Goal: Task Accomplishment & Management: Manage account settings

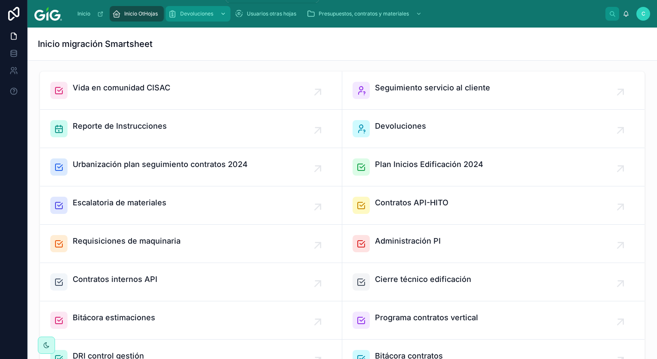
click at [182, 12] on span "Devoluciones" at bounding box center [196, 13] width 33 height 7
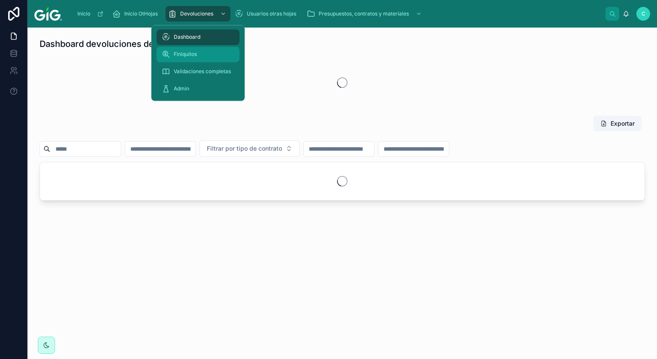
click at [181, 52] on span "Finiquitos" at bounding box center [185, 54] width 23 height 7
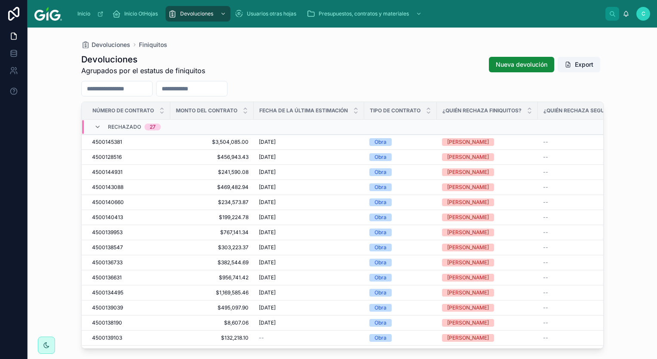
click at [195, 89] on input "text" at bounding box center [192, 89] width 71 height 12
type input "**********"
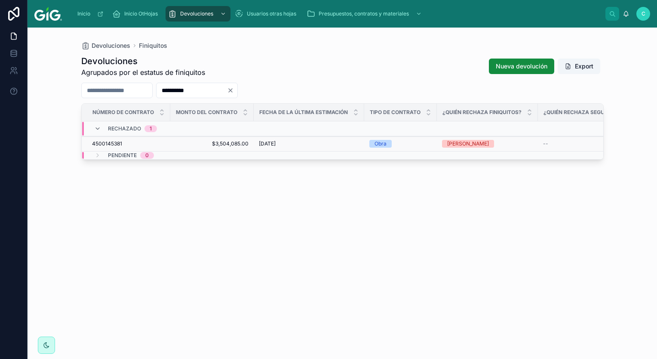
click at [108, 144] on span "4500145381" at bounding box center [107, 143] width 30 height 7
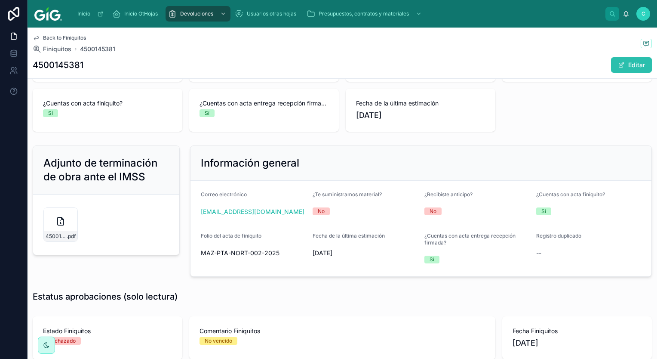
scroll to position [139, 0]
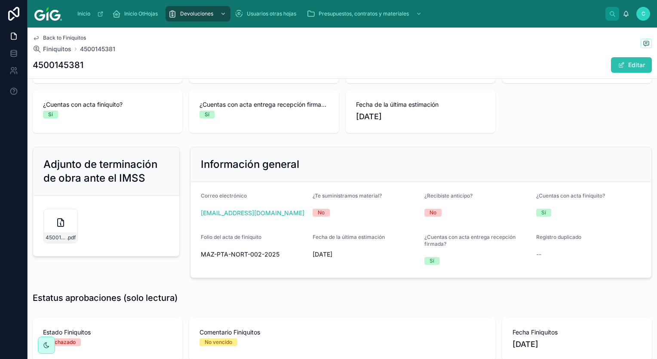
click at [625, 58] on button "Editar" at bounding box center [631, 64] width 41 height 15
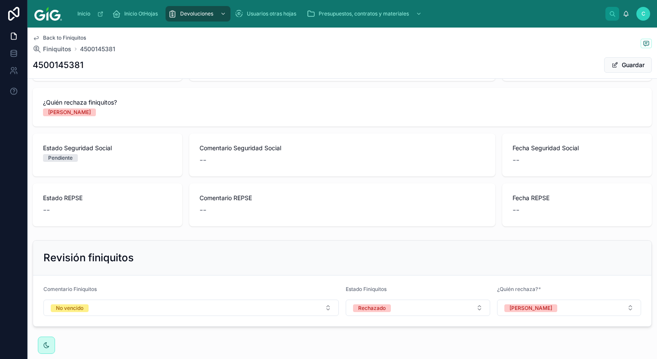
scroll to position [450, 0]
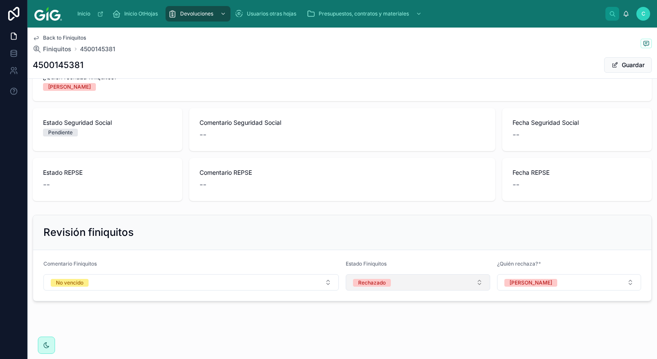
click at [397, 285] on button "Rechazado" at bounding box center [418, 282] width 145 height 16
click at [366, 343] on div "Validado" at bounding box center [364, 342] width 21 height 8
click at [627, 66] on button "Guardar" at bounding box center [628, 64] width 48 height 15
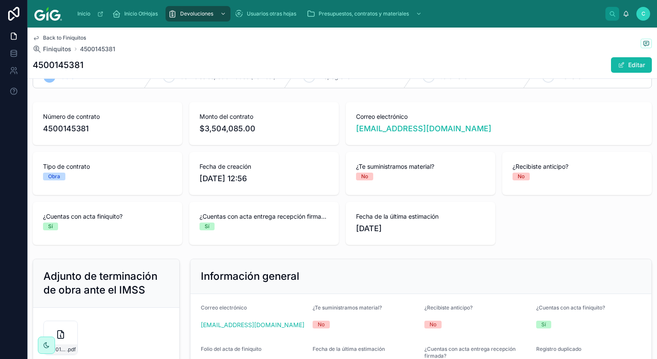
scroll to position [43, 0]
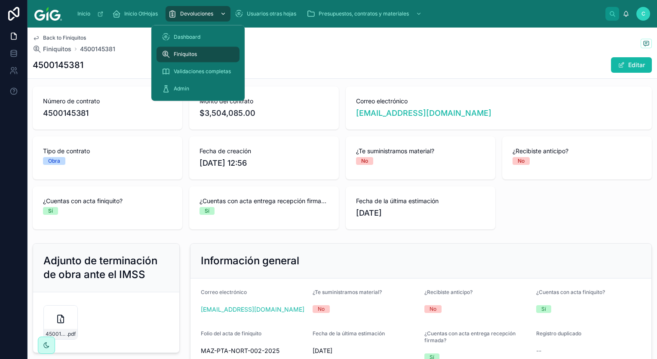
click at [190, 17] on span "Devoluciones" at bounding box center [196, 13] width 33 height 7
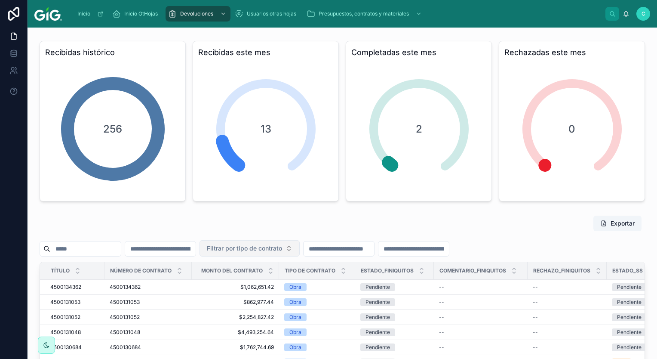
scroll to position [43, 0]
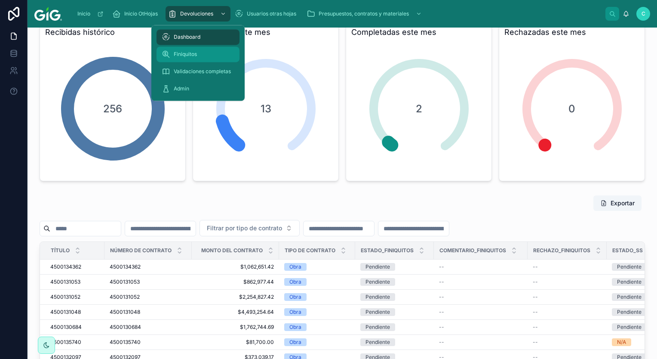
click at [186, 53] on span "Finiquitos" at bounding box center [185, 54] width 23 height 7
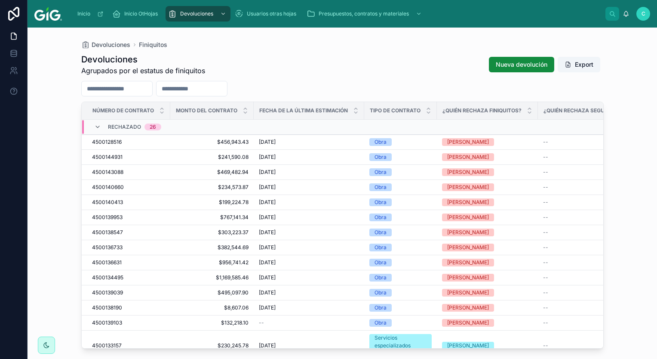
click at [353, 76] on div "Devoluciones Agrupados por el estatus de finiquitos Nueva devolución Export Núm…" at bounding box center [342, 198] width 523 height 300
click at [122, 124] on span "Rechazado" at bounding box center [124, 126] width 33 height 7
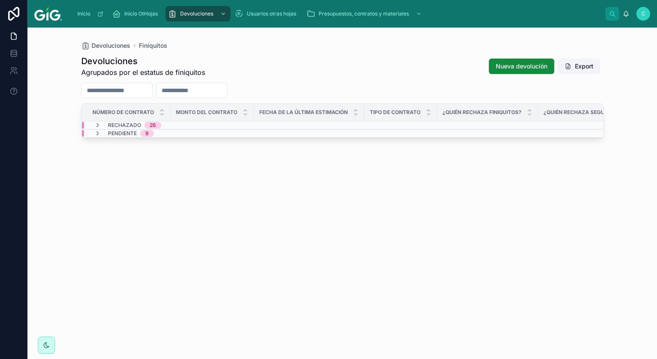
click at [94, 129] on td "Pendiente 9" at bounding box center [223, 133] width 283 height 8
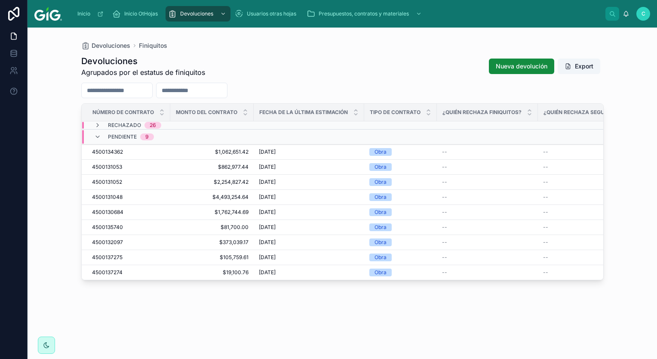
click at [382, 62] on div "Devoluciones Agrupados por el estatus de finiquitos Nueva devolución Export" at bounding box center [342, 66] width 523 height 22
click at [642, 13] on span "C" at bounding box center [644, 13] width 4 height 7
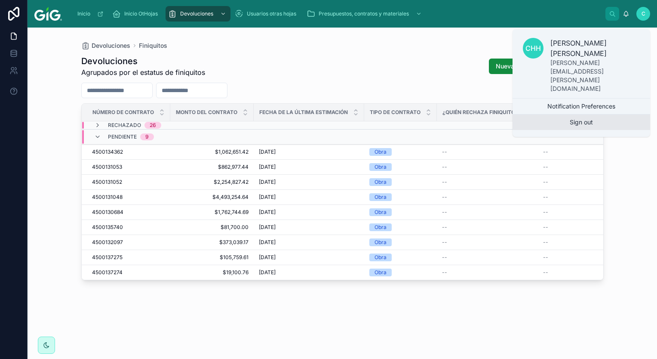
click at [577, 114] on button "Sign out" at bounding box center [582, 121] width 138 height 15
